Goal: Task Accomplishment & Management: Use online tool/utility

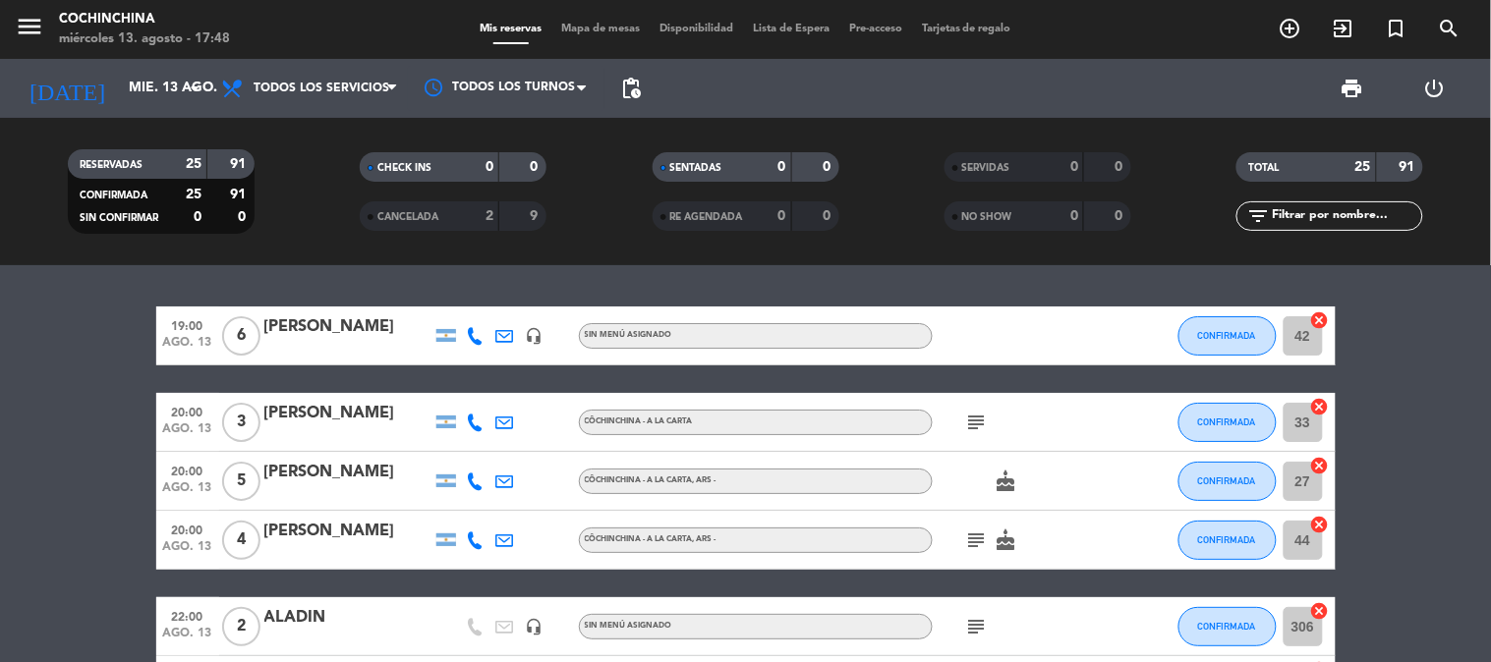
click at [983, 416] on icon "subject" at bounding box center [977, 423] width 24 height 24
click at [979, 534] on icon "subject" at bounding box center [977, 541] width 24 height 24
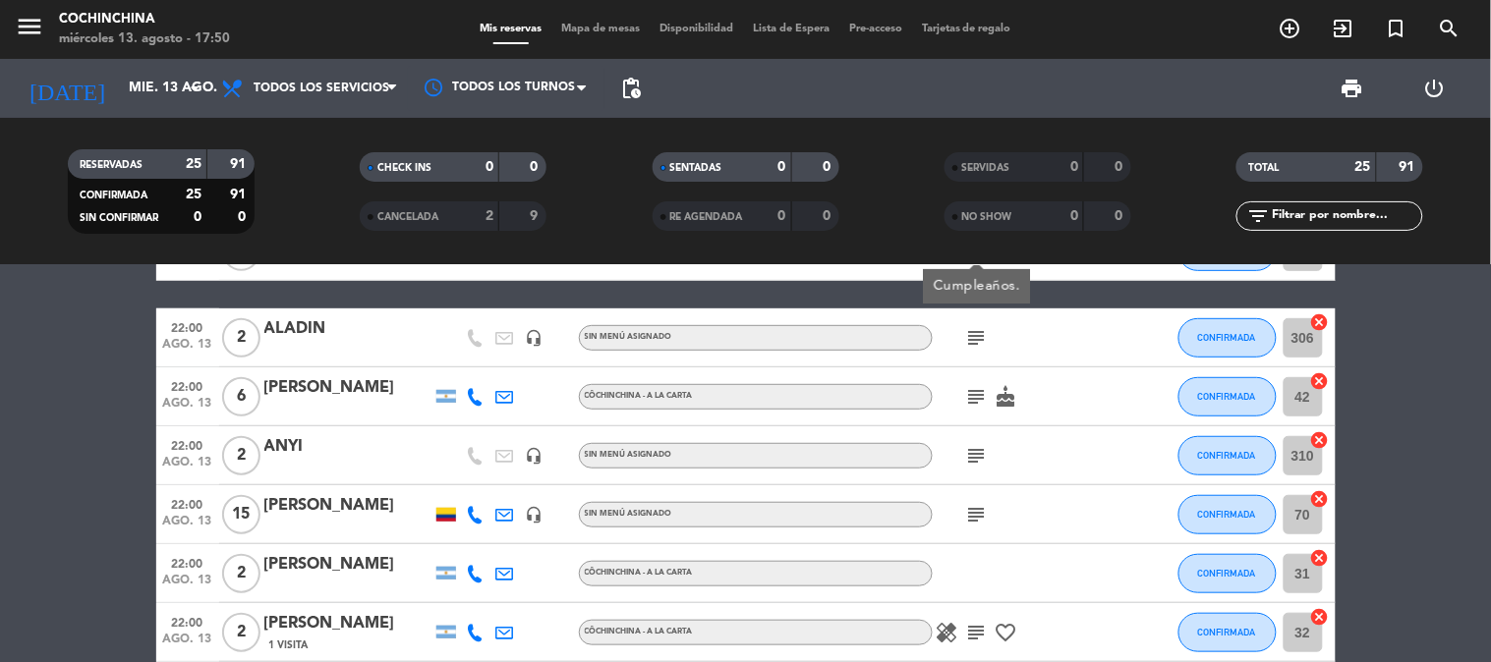
scroll to position [327, 0]
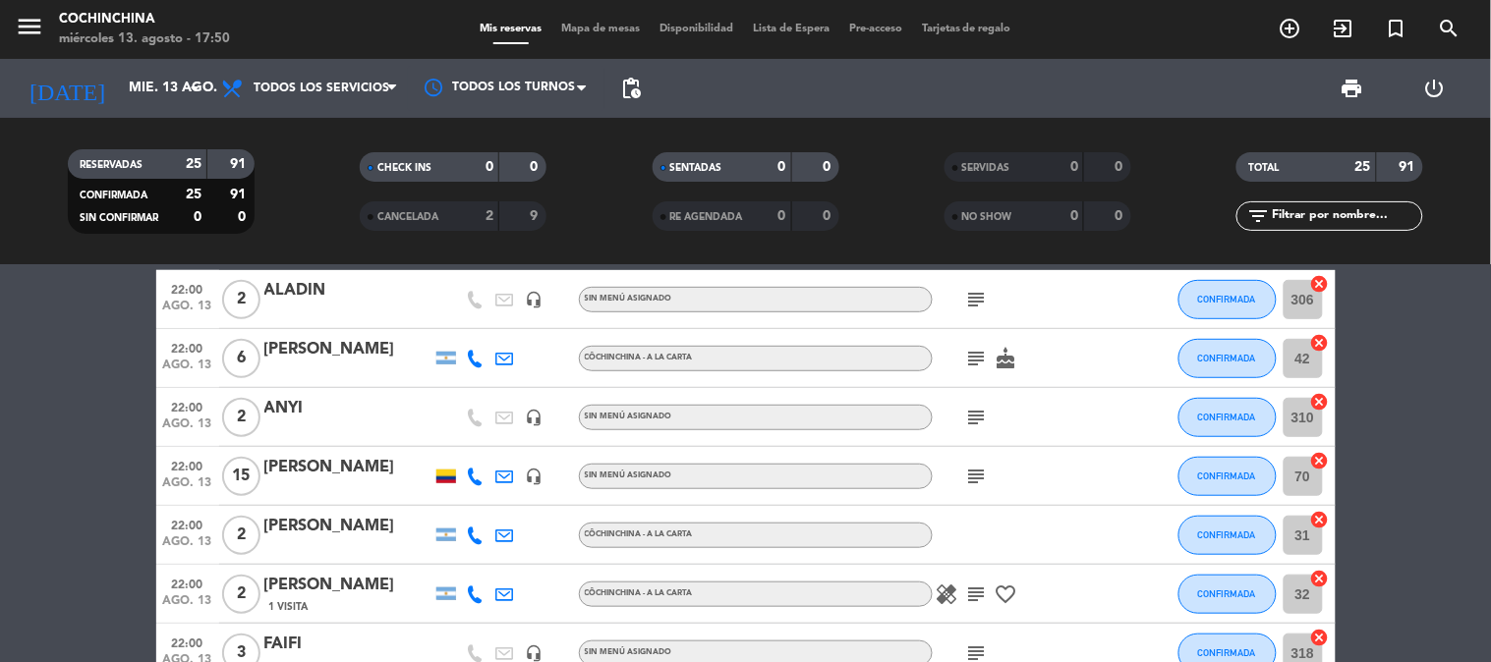
click at [980, 300] on icon "subject" at bounding box center [977, 300] width 24 height 24
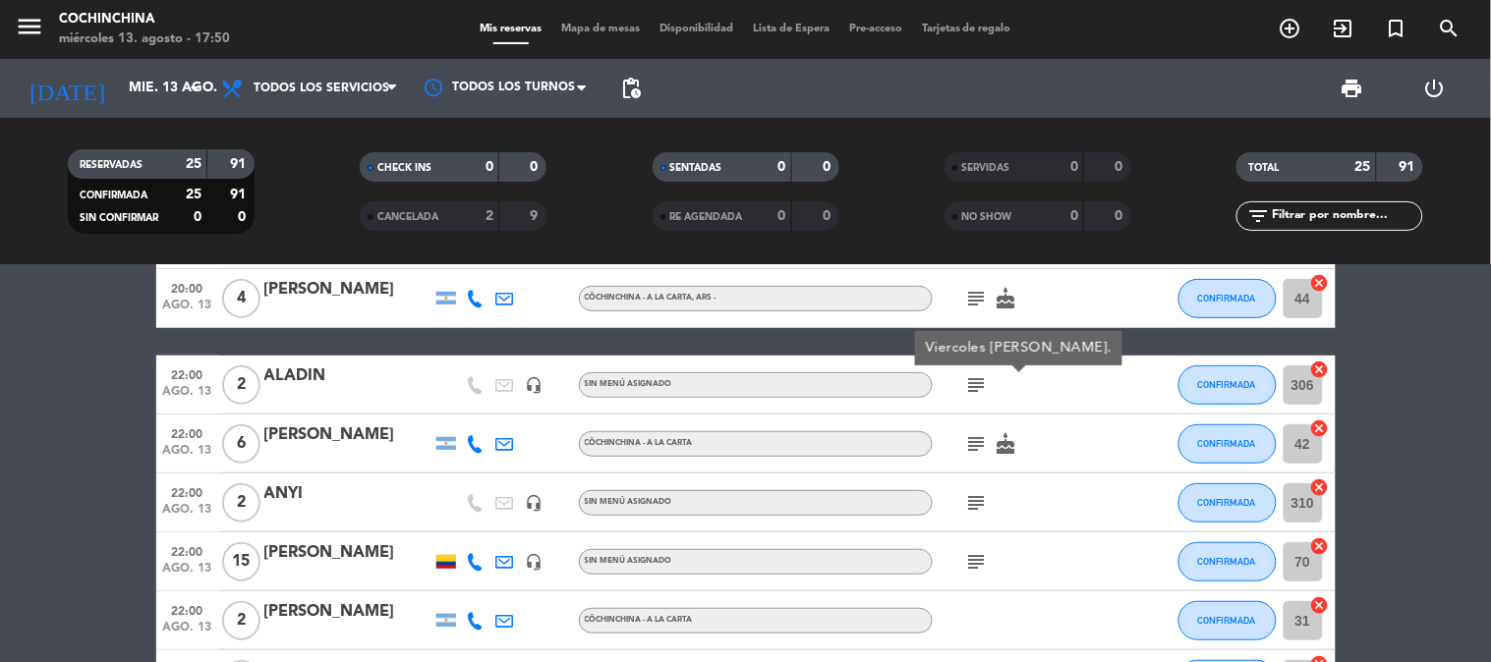
scroll to position [218, 0]
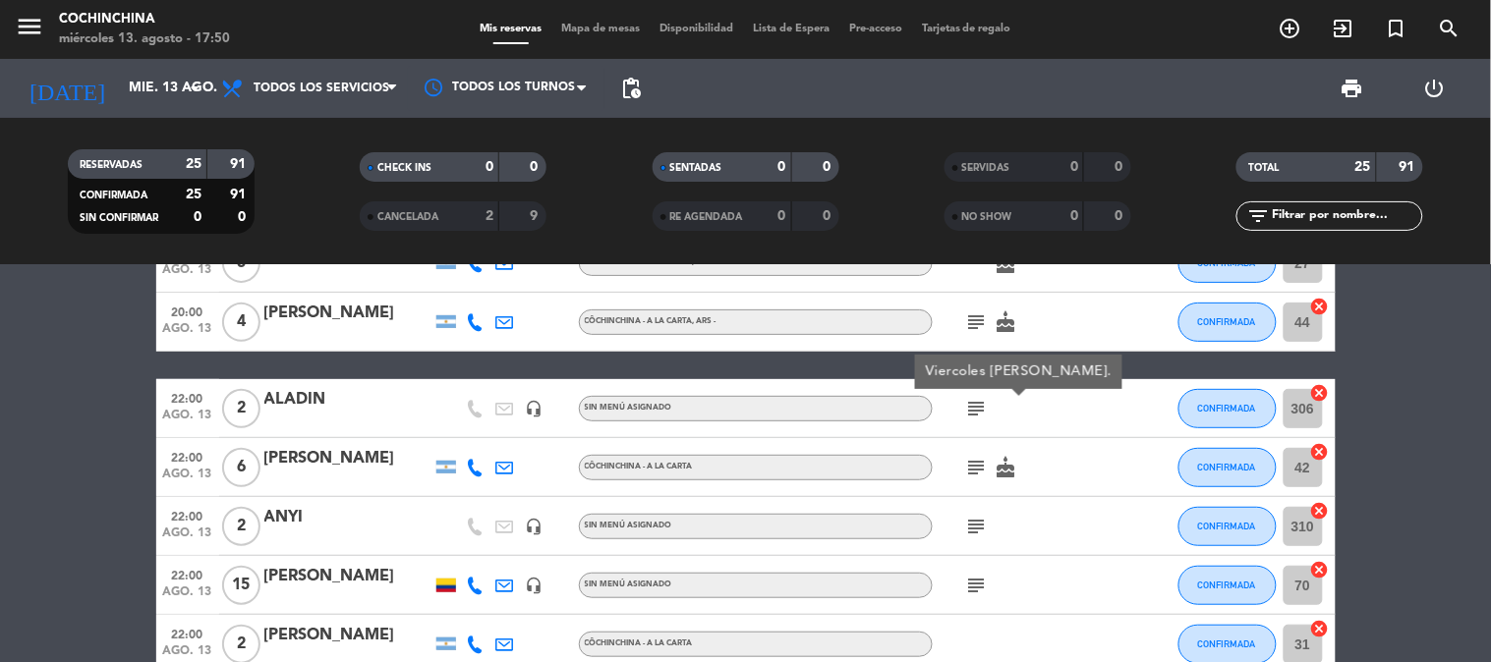
click at [967, 467] on icon "subject" at bounding box center [977, 468] width 24 height 24
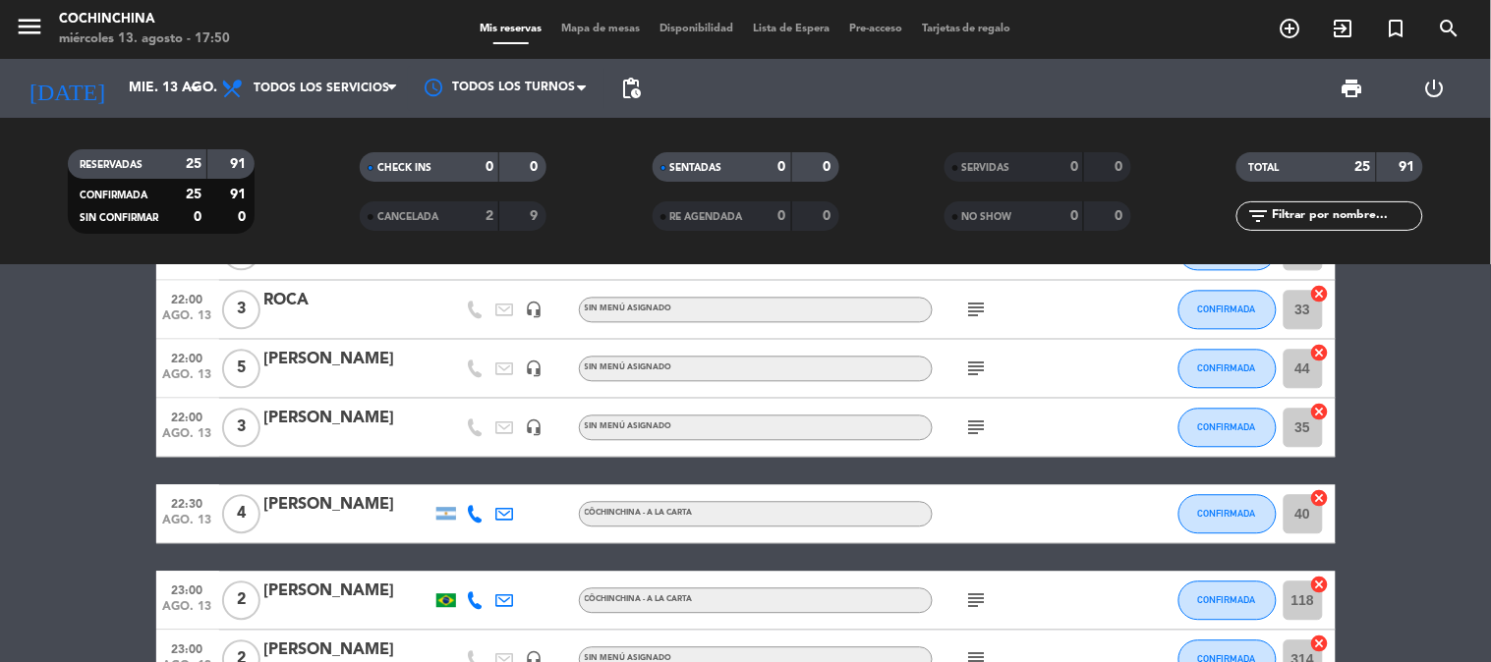
scroll to position [1310, 0]
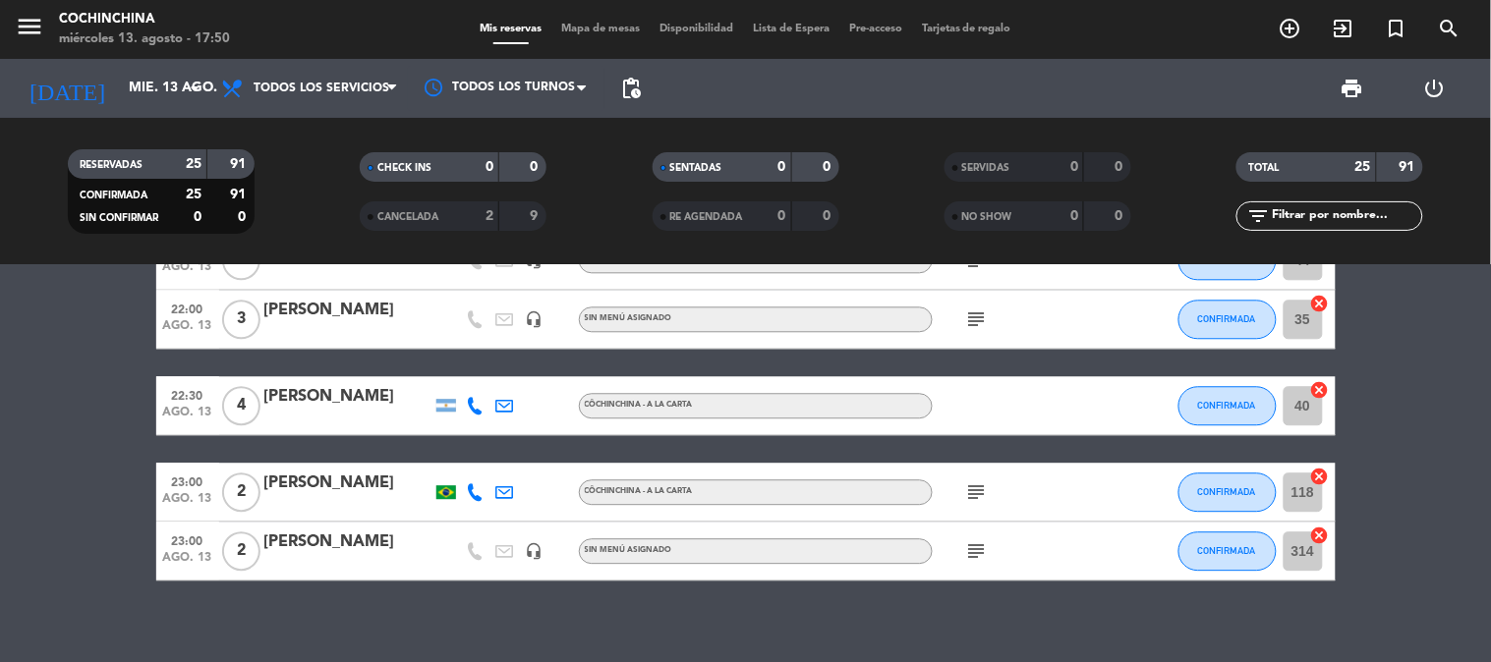
click at [966, 487] on icon "subject" at bounding box center [977, 493] width 24 height 24
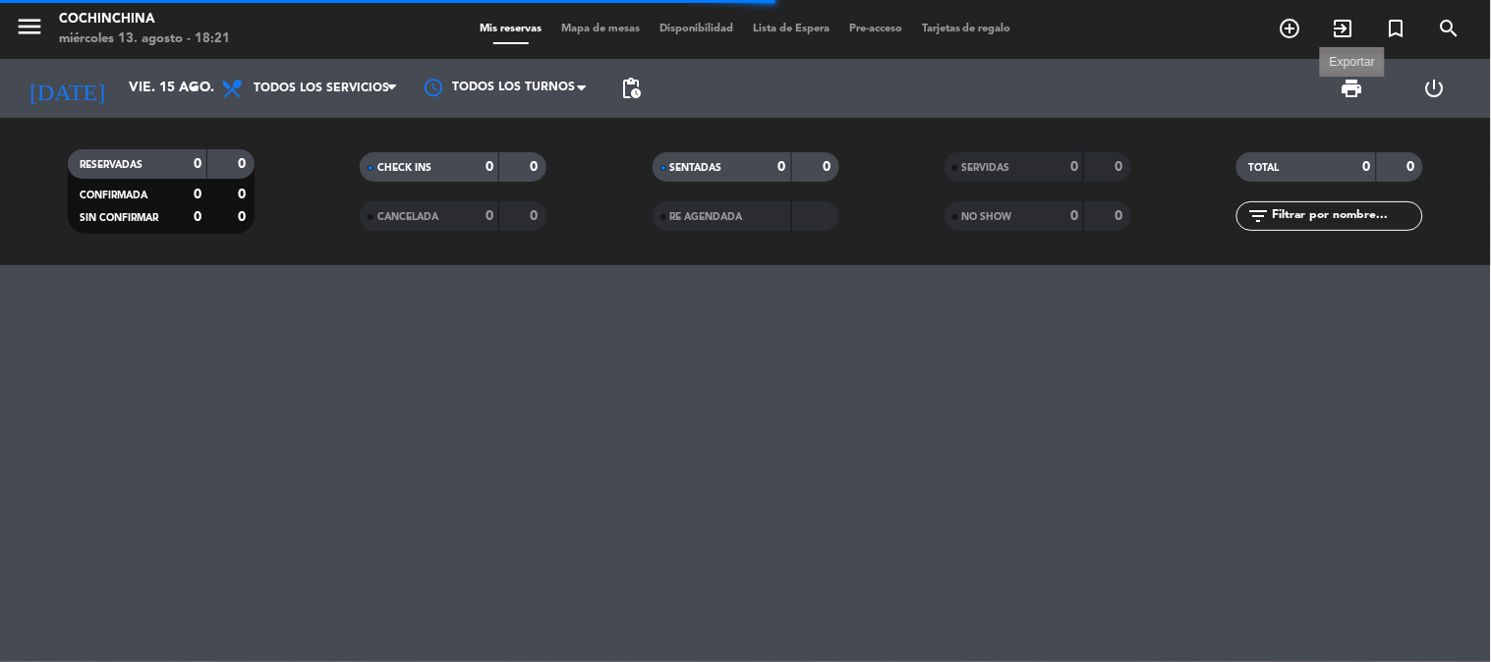
click at [1344, 82] on span "print" at bounding box center [1353, 89] width 24 height 24
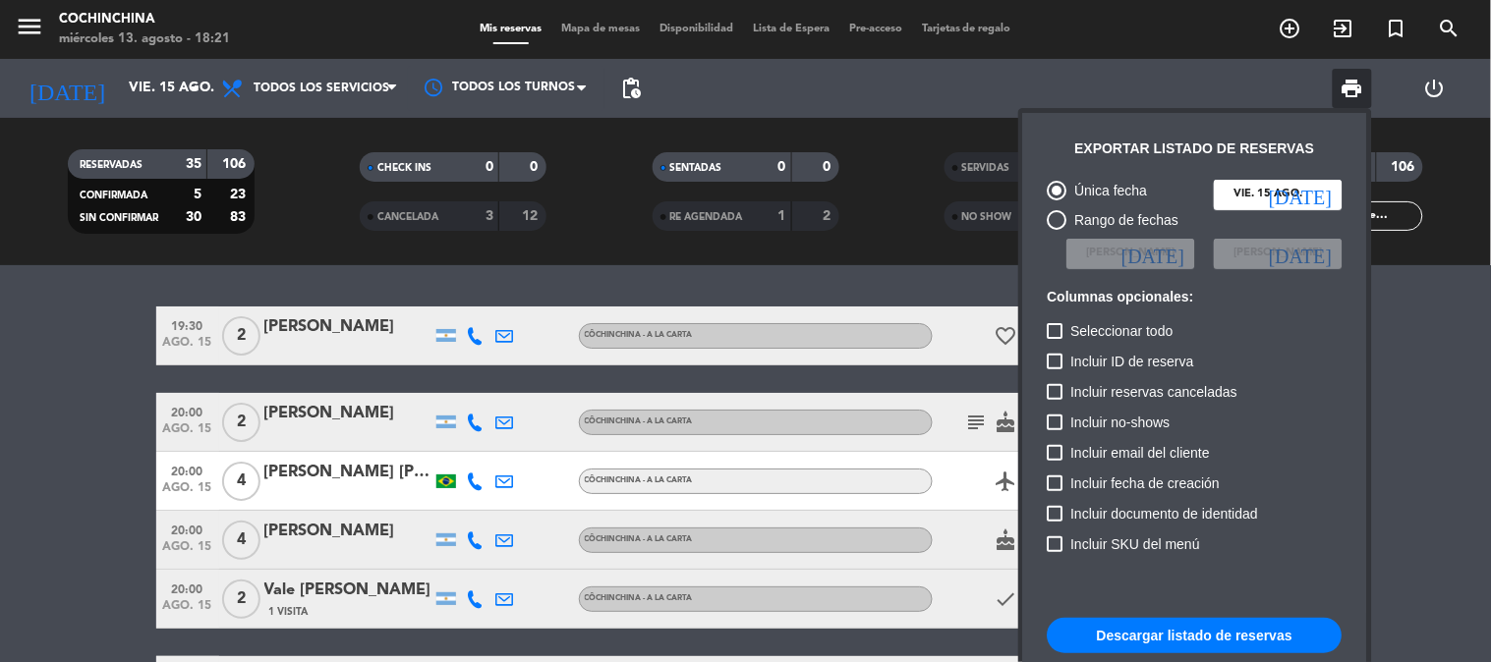
click at [1190, 629] on button "Descargar listado de reservas" at bounding box center [1195, 635] width 295 height 35
click at [106, 293] on div at bounding box center [745, 331] width 1491 height 662
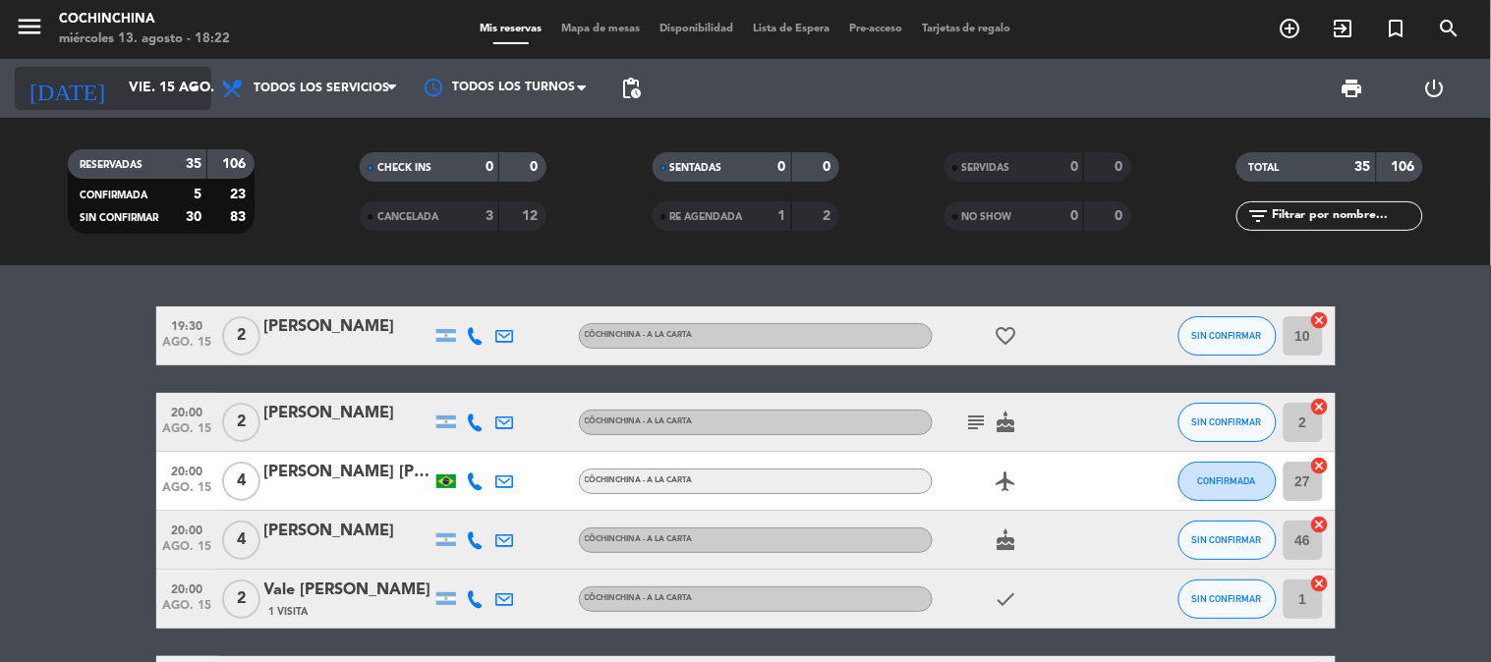
click at [195, 84] on icon "arrow_drop_down" at bounding box center [195, 89] width 24 height 24
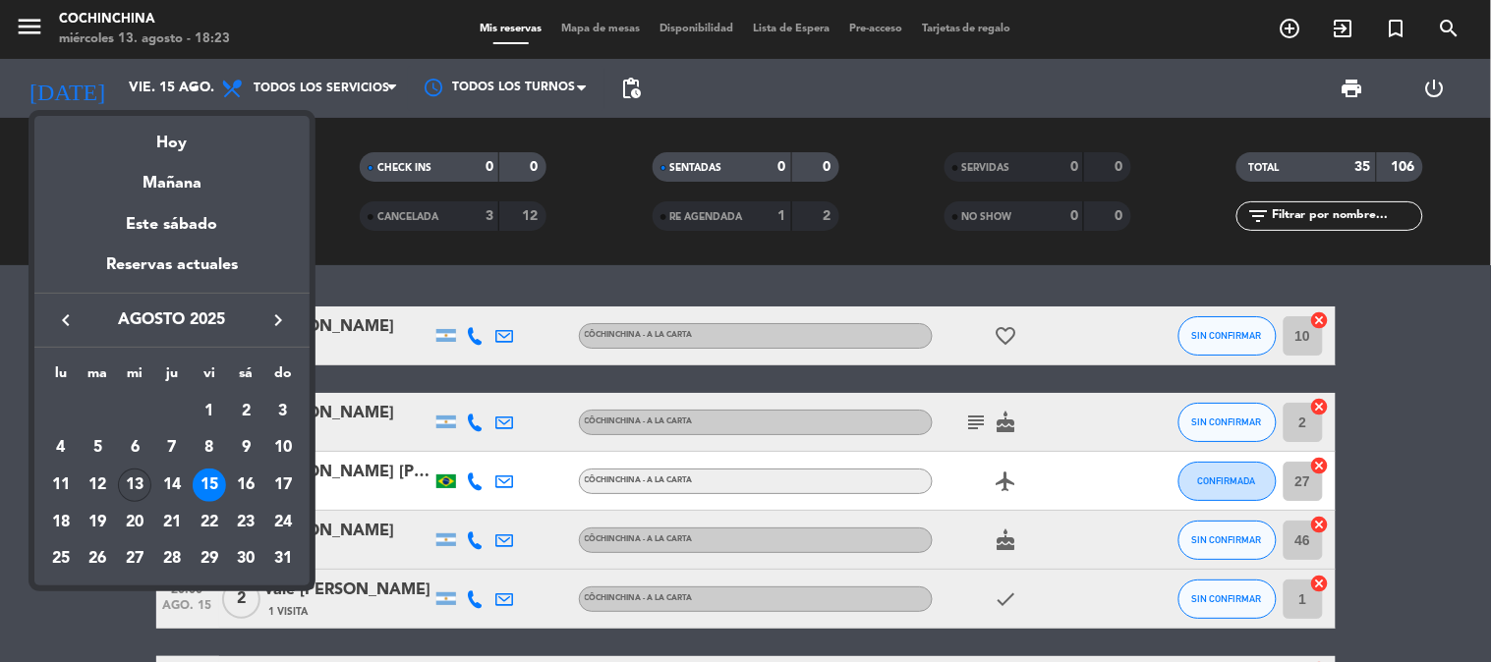
click at [132, 477] on div "13" at bounding box center [134, 485] width 33 height 33
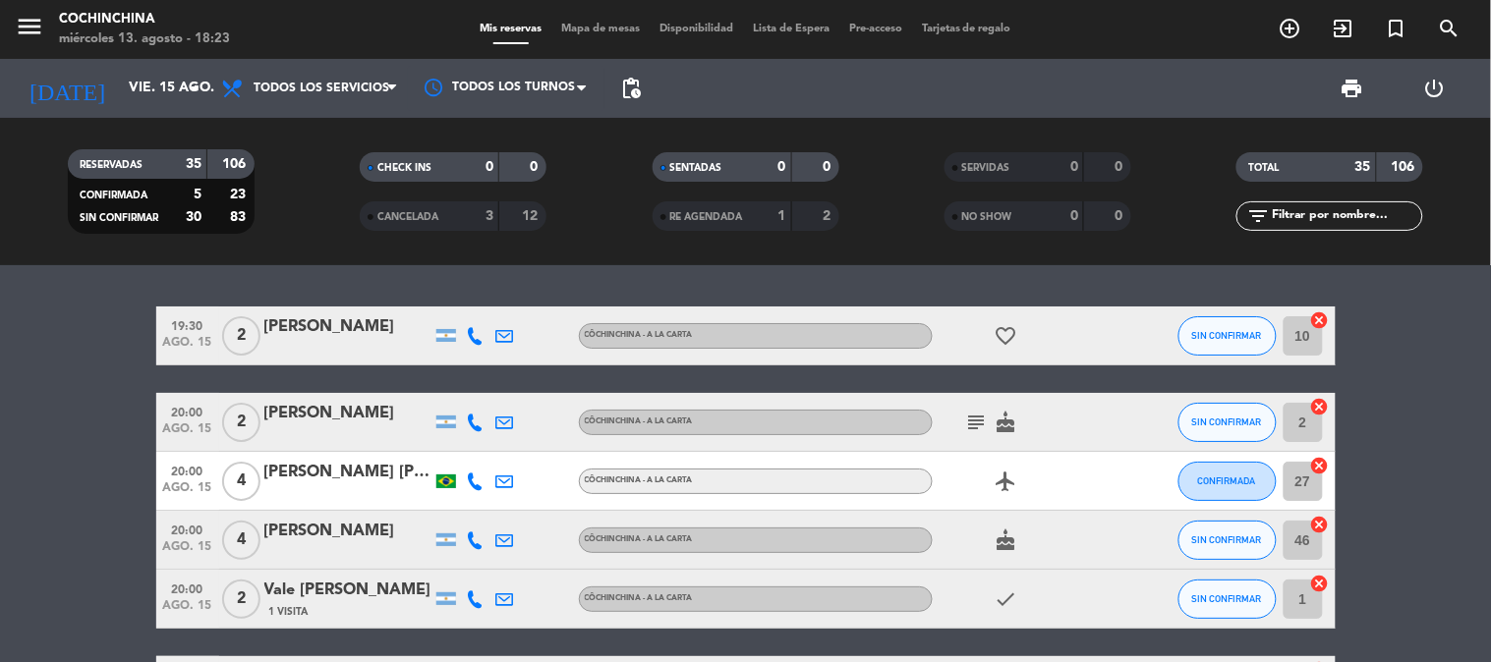
type input "mié. 13 ago."
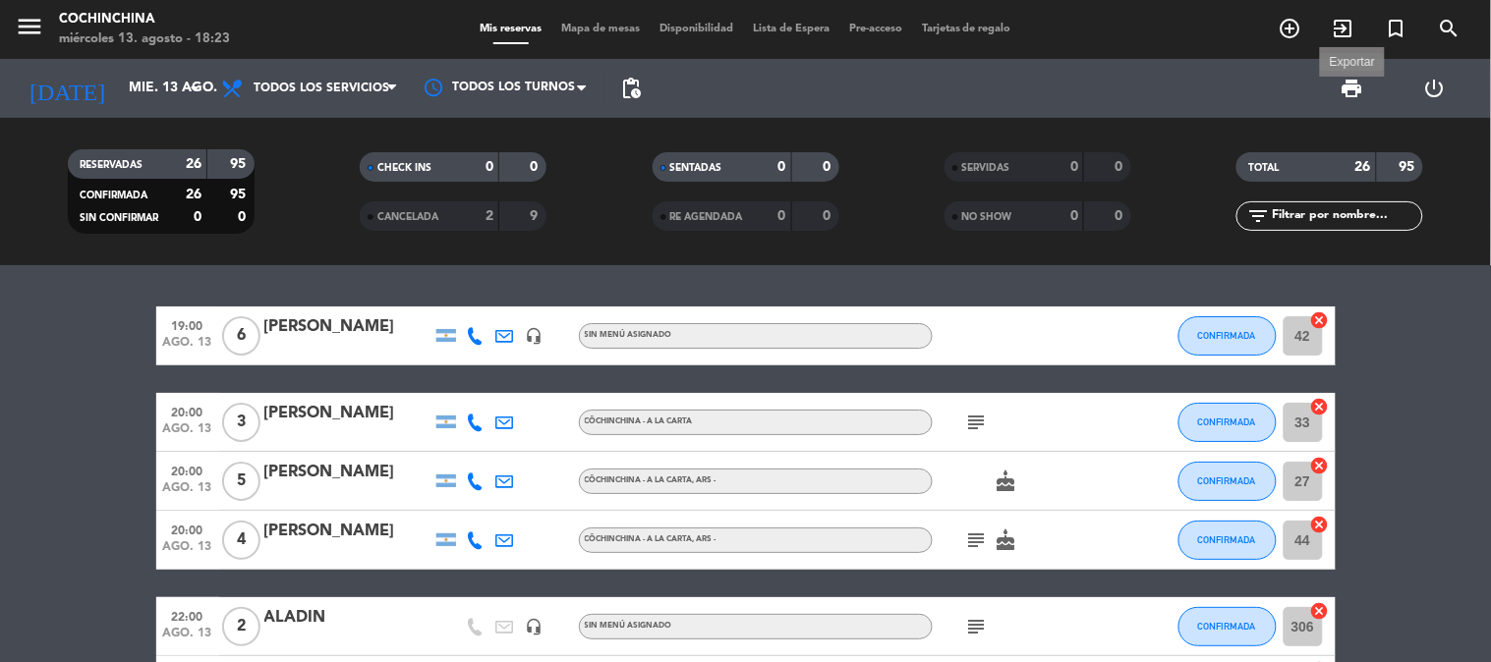
click at [1360, 82] on span "print" at bounding box center [1353, 89] width 24 height 24
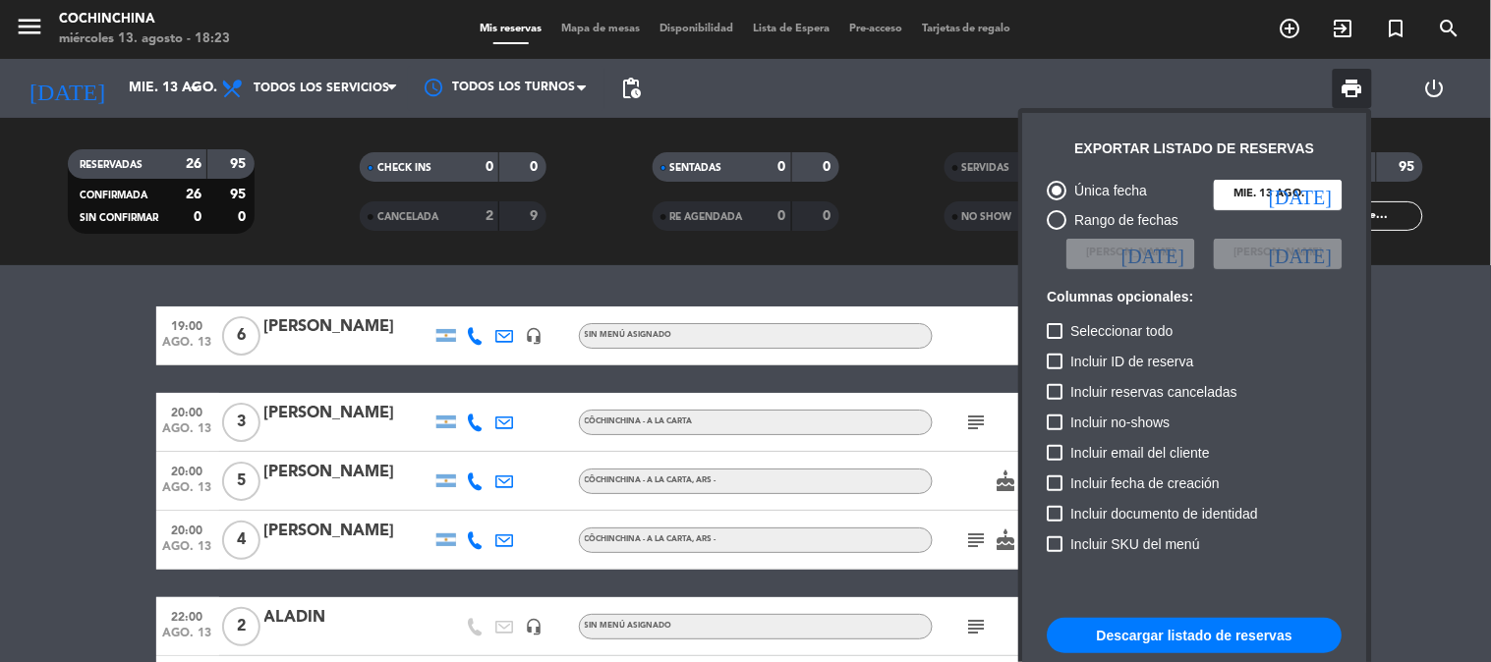
click at [1138, 635] on button "Descargar listado de reservas" at bounding box center [1195, 635] width 295 height 35
